Goal: Task Accomplishment & Management: Complete application form

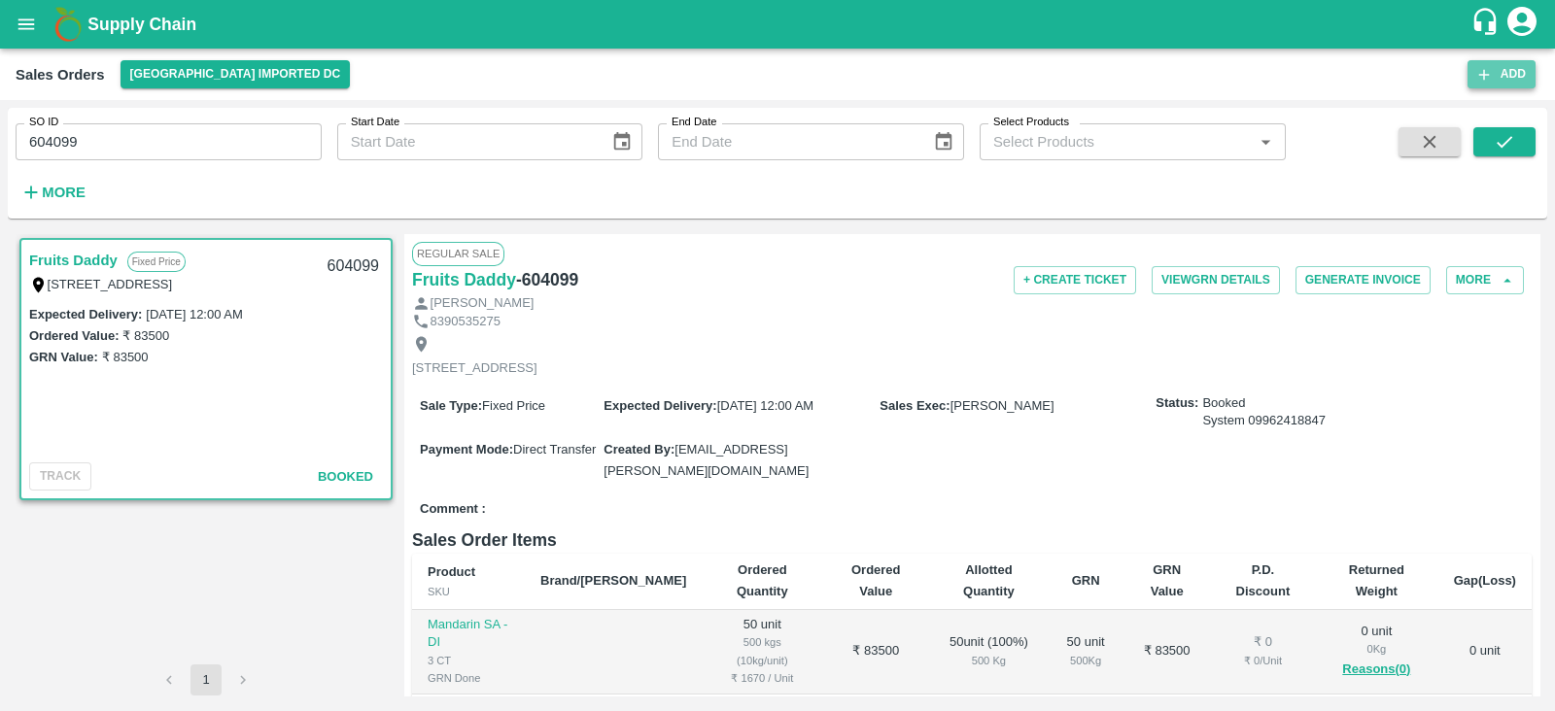
click at [1505, 60] on button "Add" at bounding box center [1502, 74] width 68 height 28
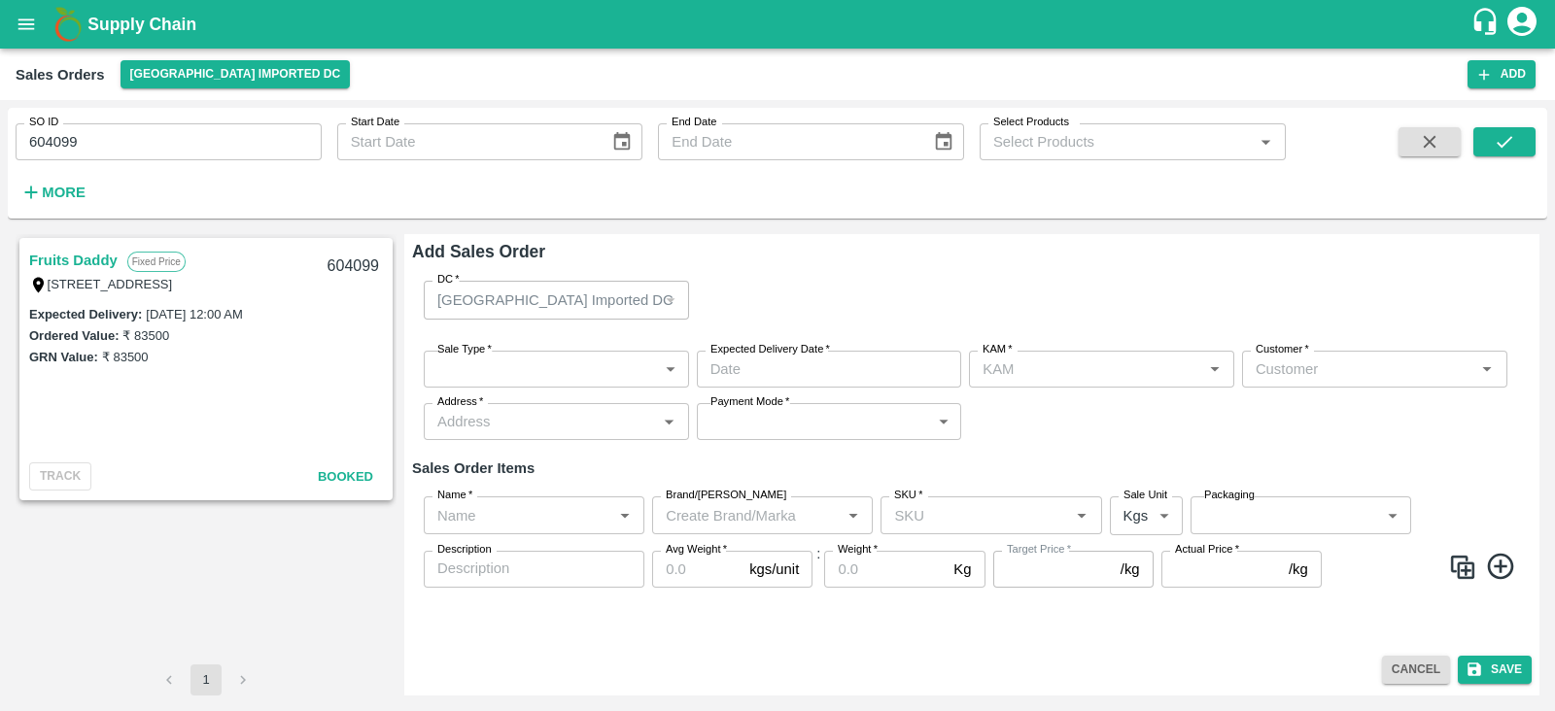
click at [1311, 385] on div "Customer   *" at bounding box center [1374, 369] width 265 height 37
type input "[PERSON_NAME]"
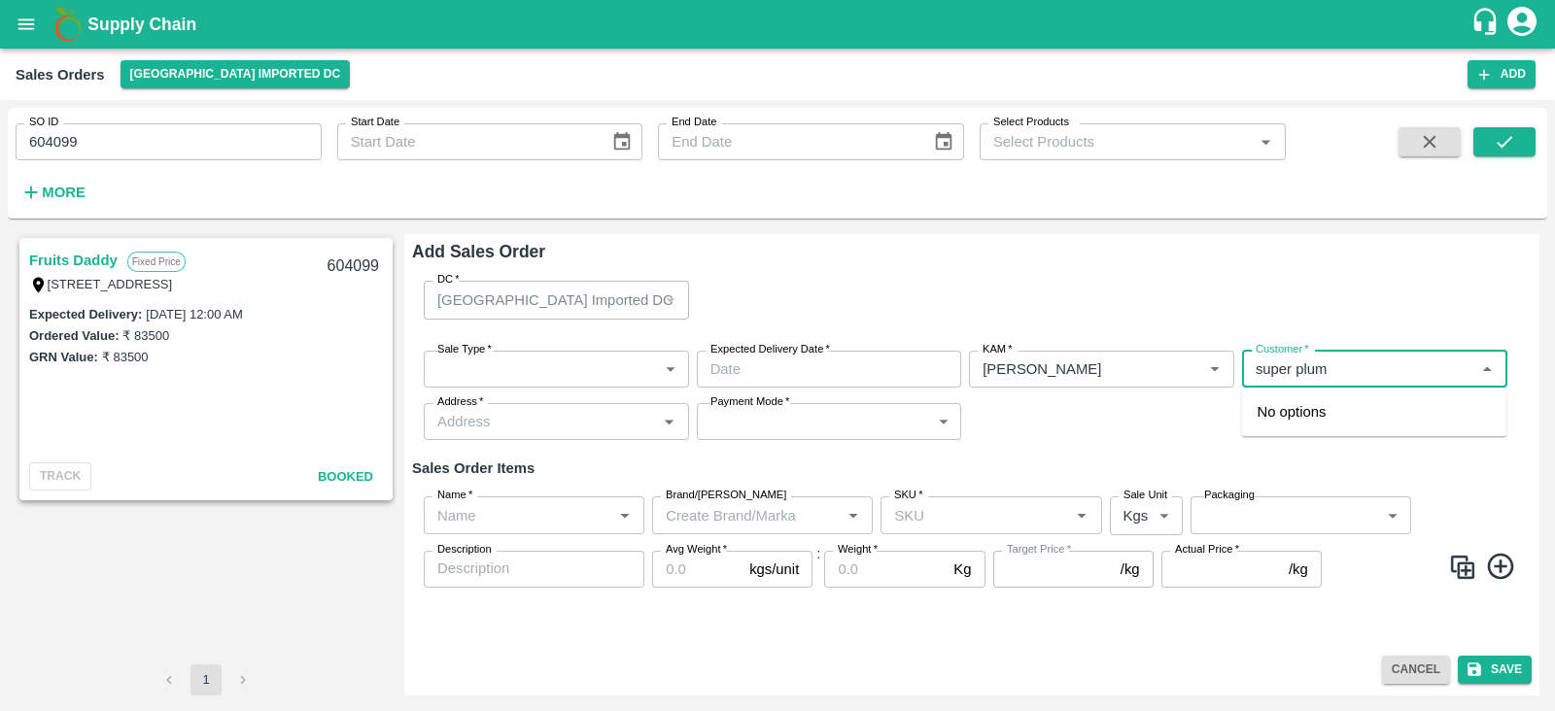
click at [1260, 361] on input "Customer   *" at bounding box center [1359, 369] width 222 height 25
type input "Super plum"
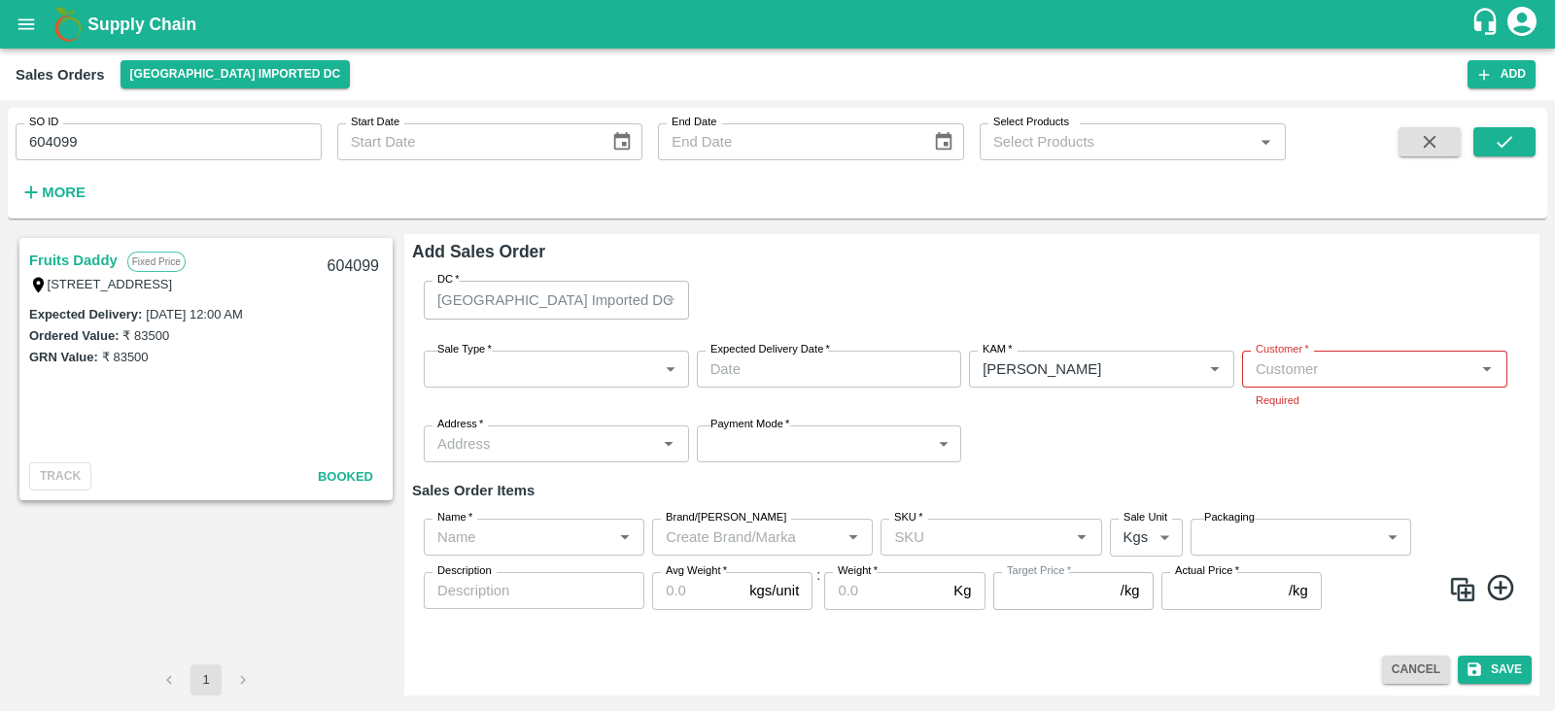
click at [1332, 251] on h6 "Add Sales Order" at bounding box center [972, 251] width 1120 height 27
click at [1325, 370] on input "Customer   *" at bounding box center [1359, 369] width 222 height 25
type input "f"
type input "Fresh core"
click at [991, 298] on div "DC   * [GEOGRAPHIC_DATA] Imported DC 56 DC" at bounding box center [972, 299] width 1120 height 69
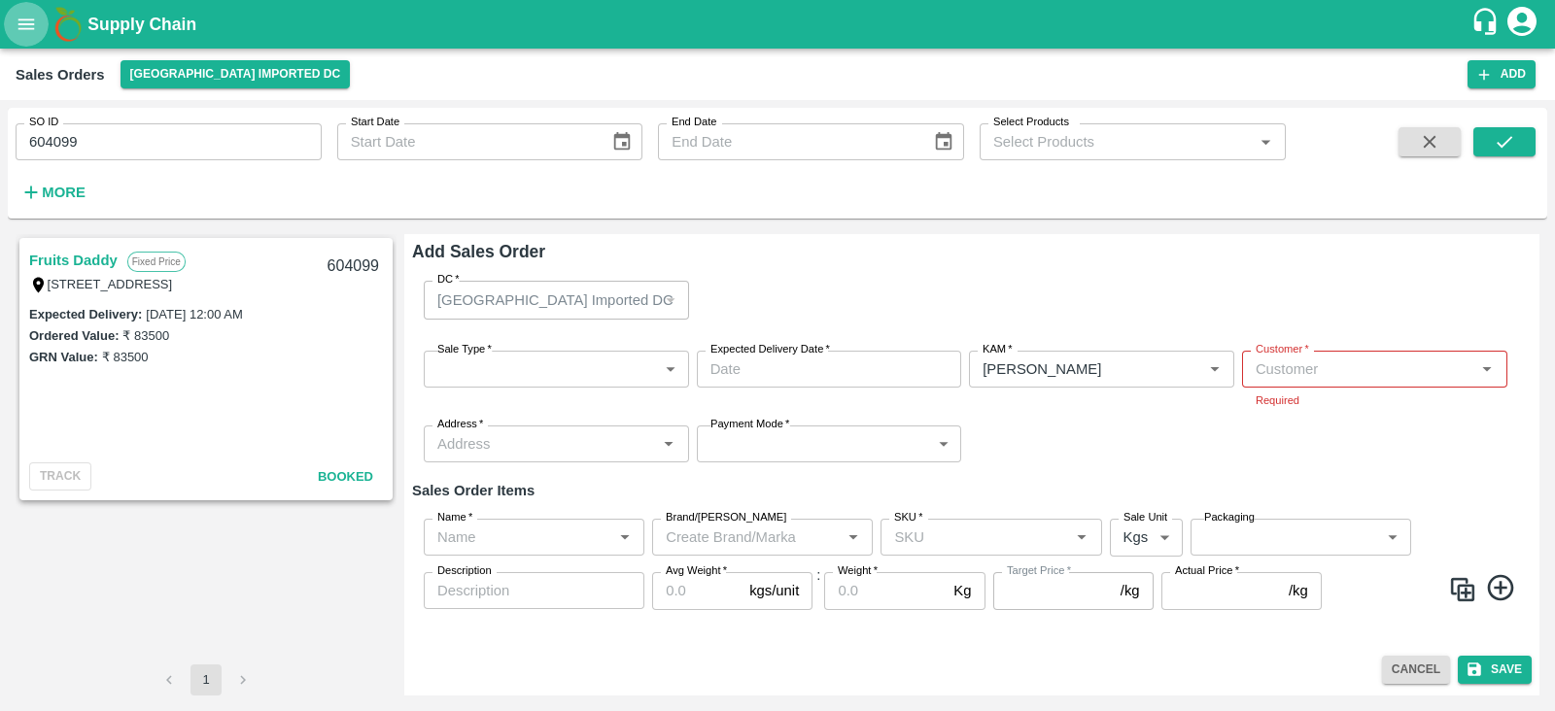
click at [29, 31] on icon "open drawer" at bounding box center [26, 24] width 21 height 21
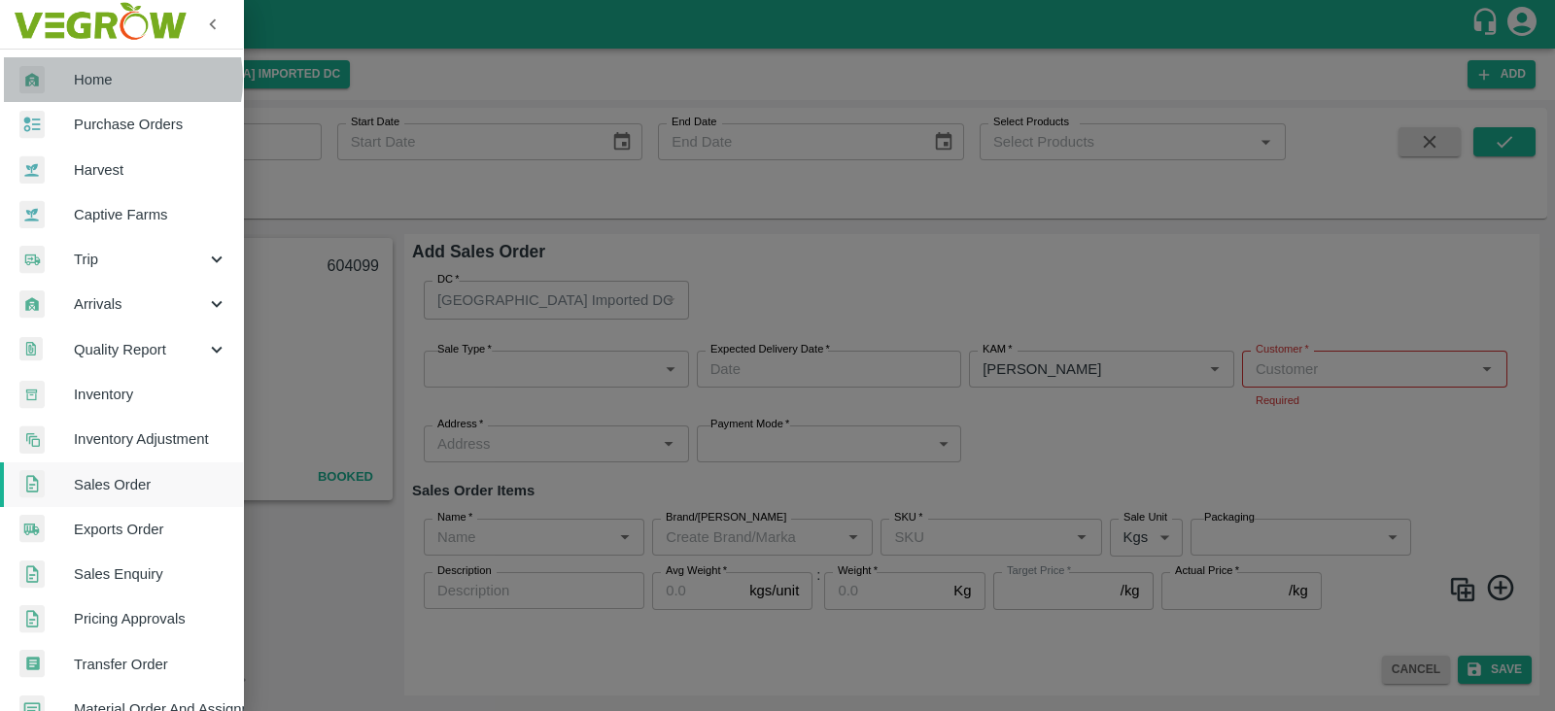
click at [107, 80] on span "Home" at bounding box center [151, 79] width 154 height 21
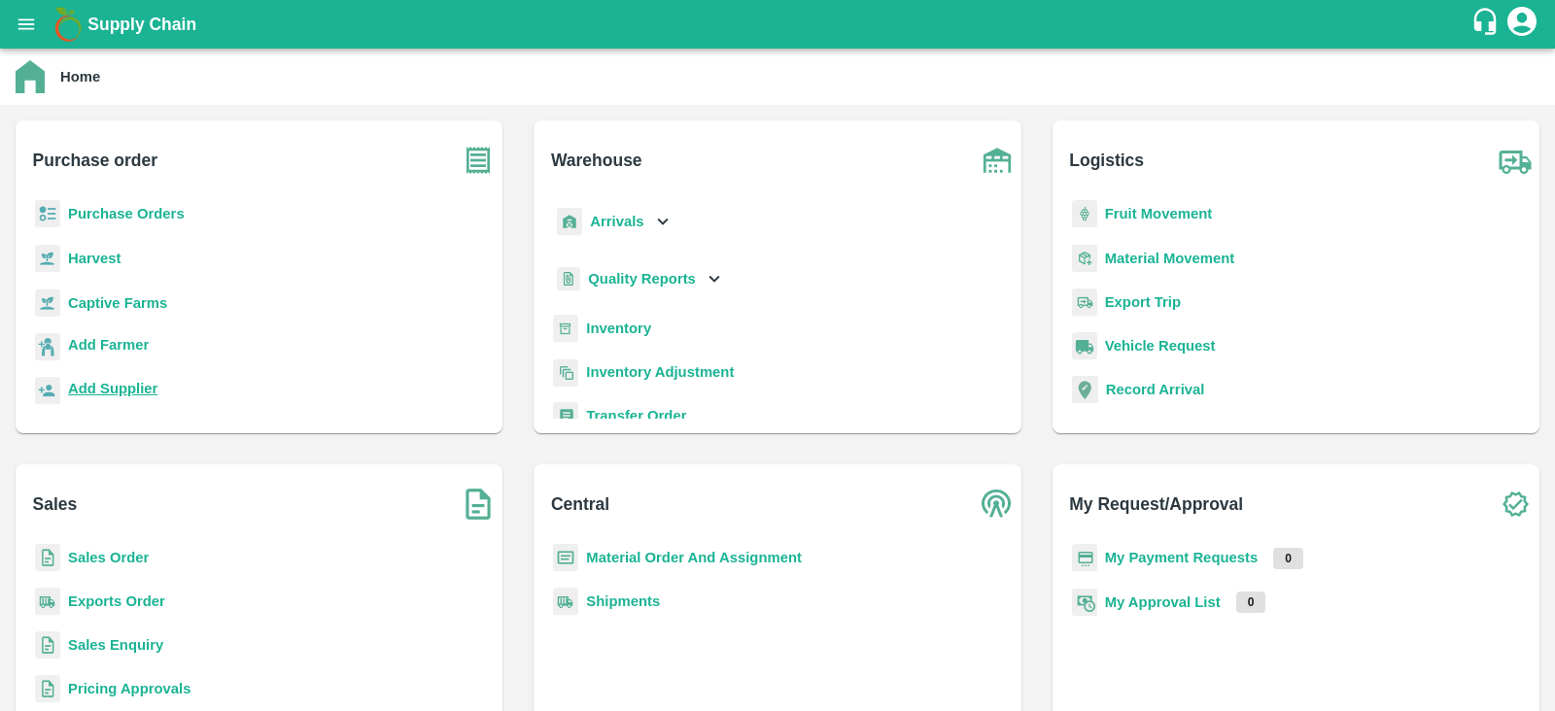
click at [117, 391] on b "Add Supplier" at bounding box center [112, 389] width 89 height 16
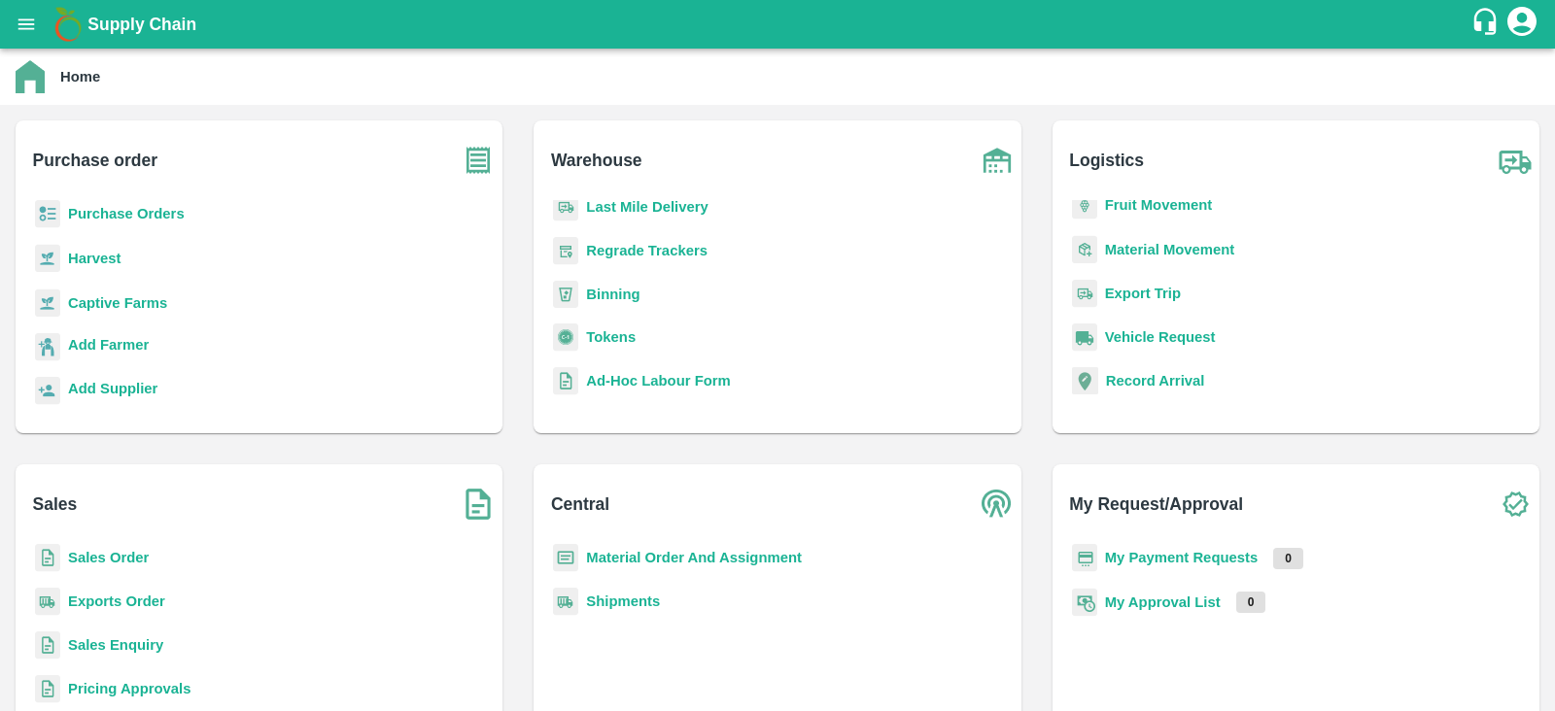
scroll to position [10, 0]
